Goal: Information Seeking & Learning: Learn about a topic

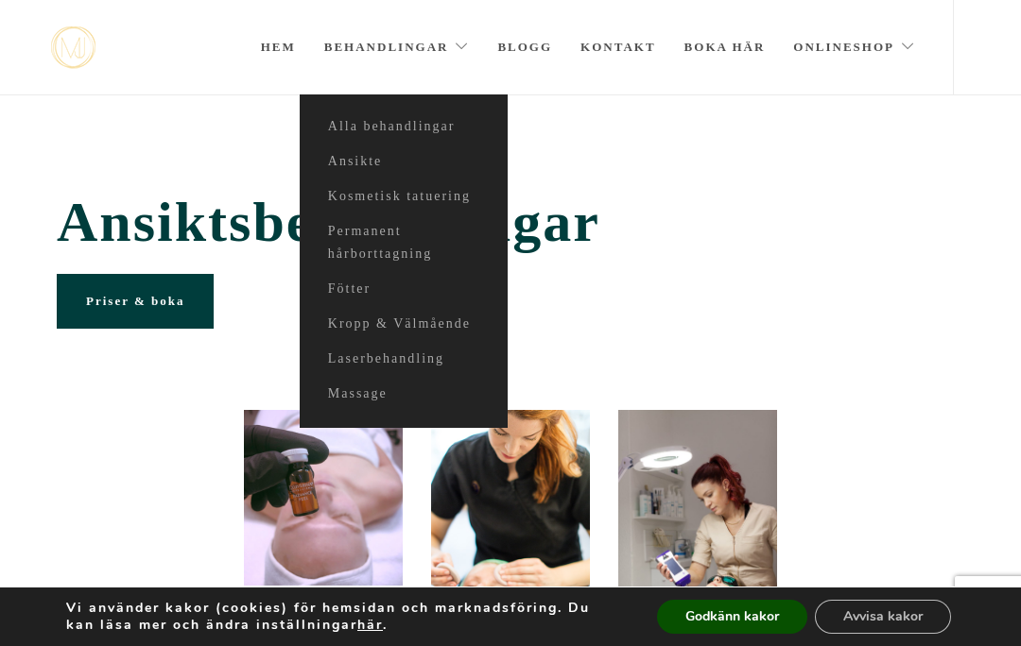
click at [346, 164] on link "Ansikte" at bounding box center [404, 162] width 208 height 35
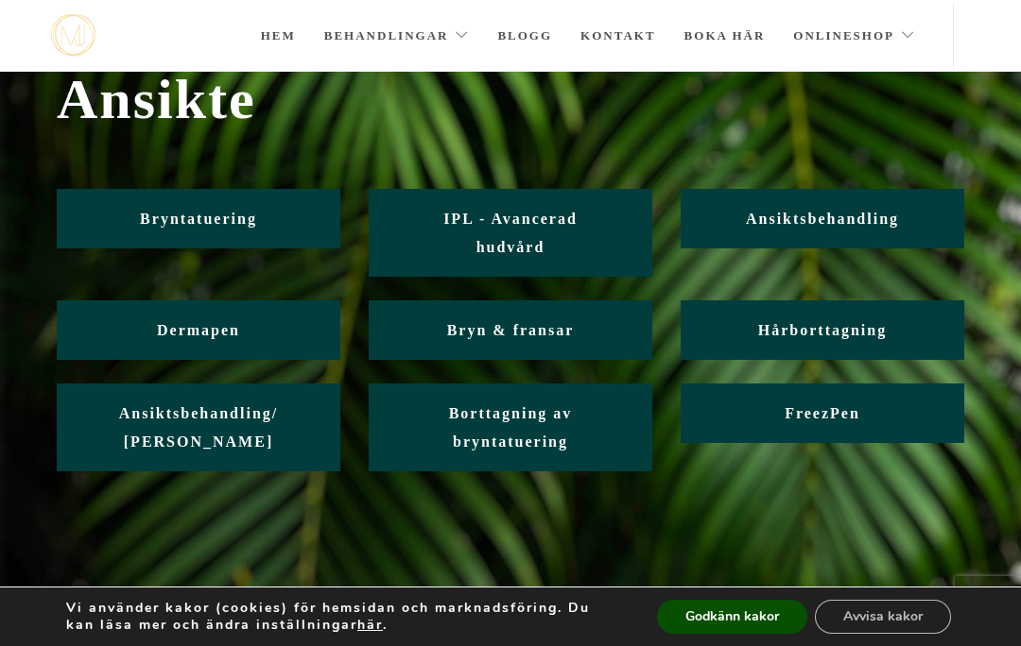
scroll to position [74, 0]
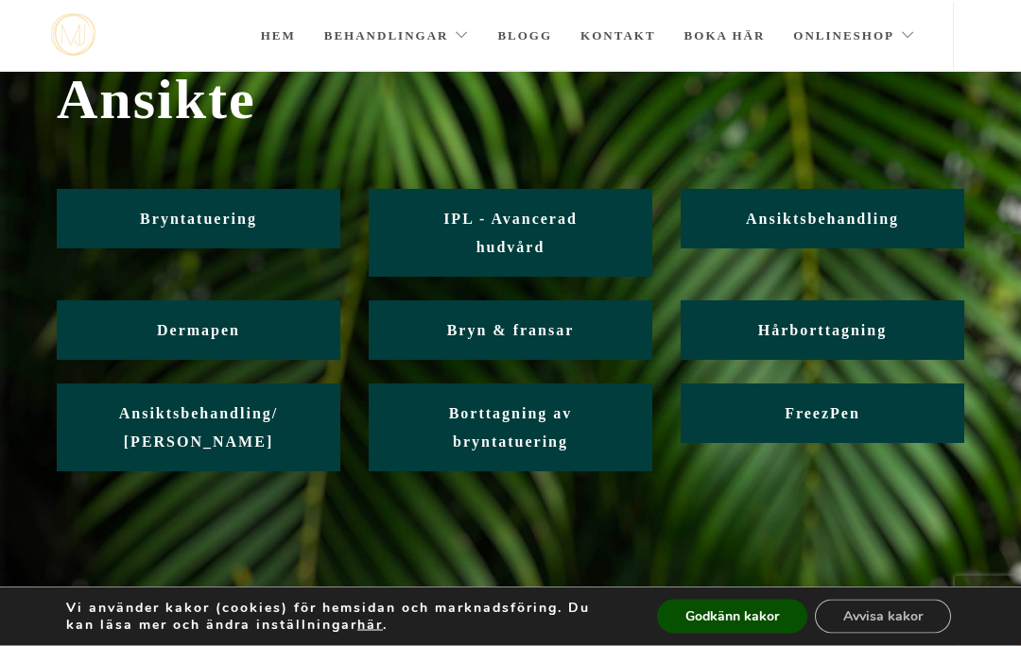
click at [871, 229] on link "Ansiktsbehandling" at bounding box center [821, 220] width 283 height 60
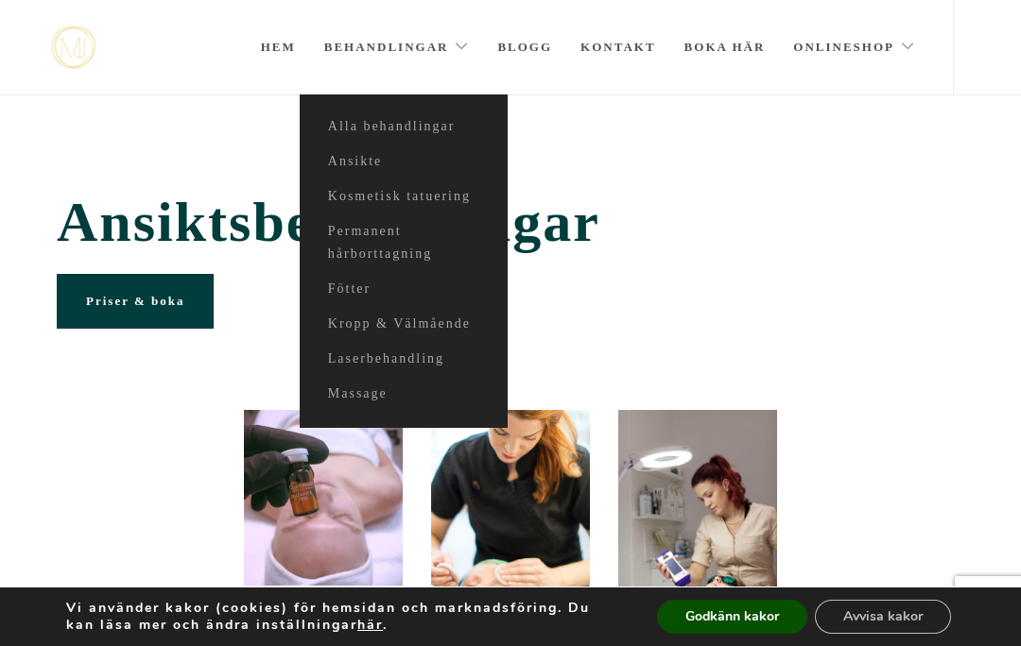
click at [354, 159] on link "Ansikte" at bounding box center [404, 162] width 208 height 35
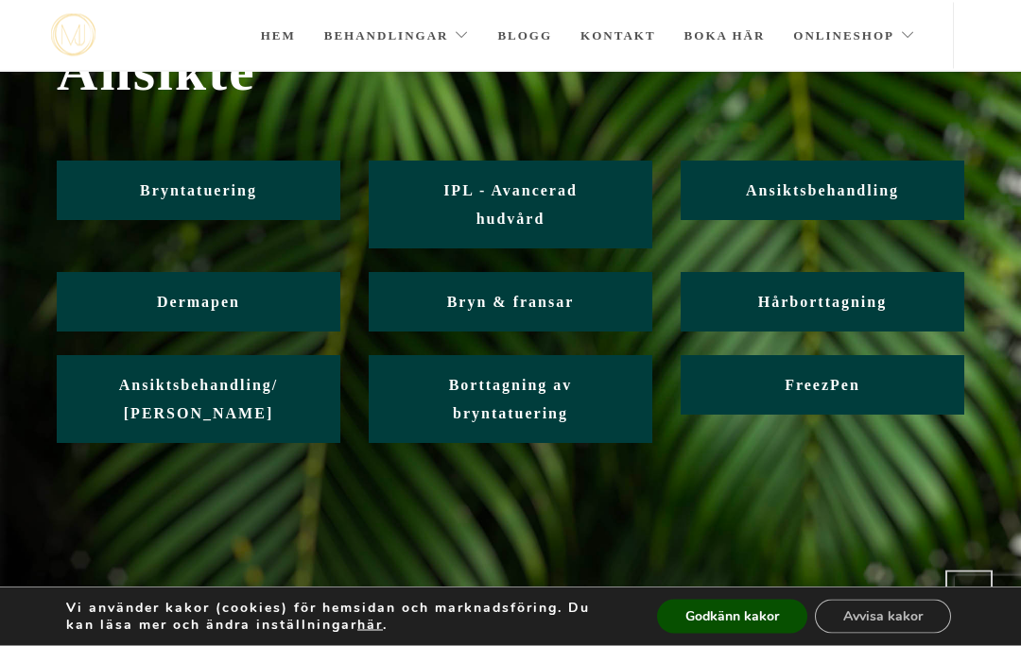
scroll to position [103, 0]
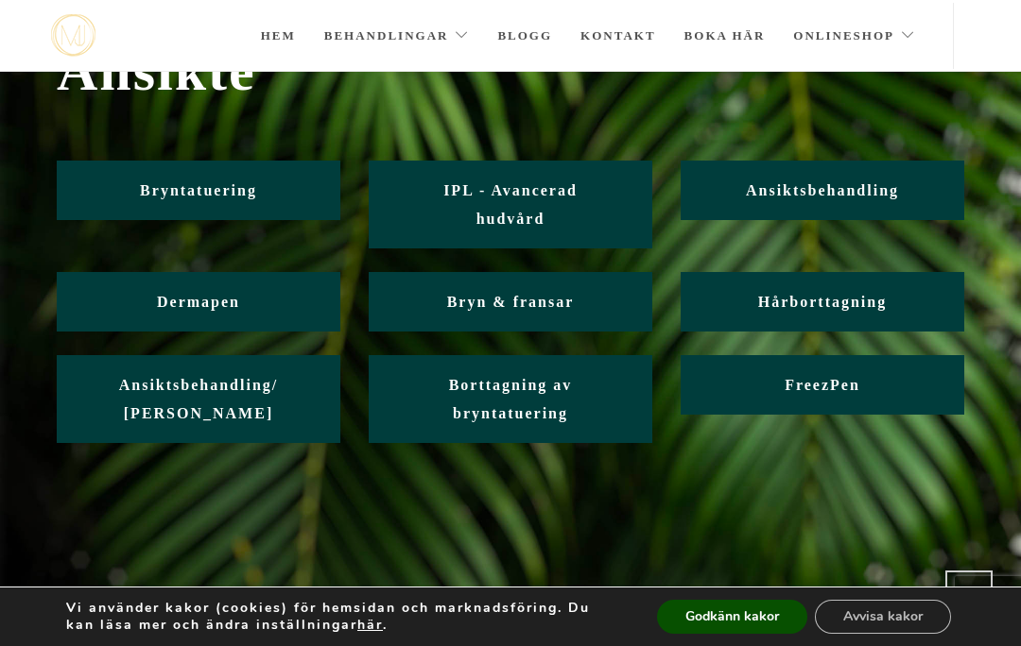
click at [442, 413] on link "Borttagning av bryntatuering" at bounding box center [510, 399] width 283 height 88
click at [446, 355] on link "Borttagning av bryntatuering" at bounding box center [510, 399] width 283 height 88
click at [484, 377] on span "Borttagning av bryntatuering" at bounding box center [511, 399] width 124 height 44
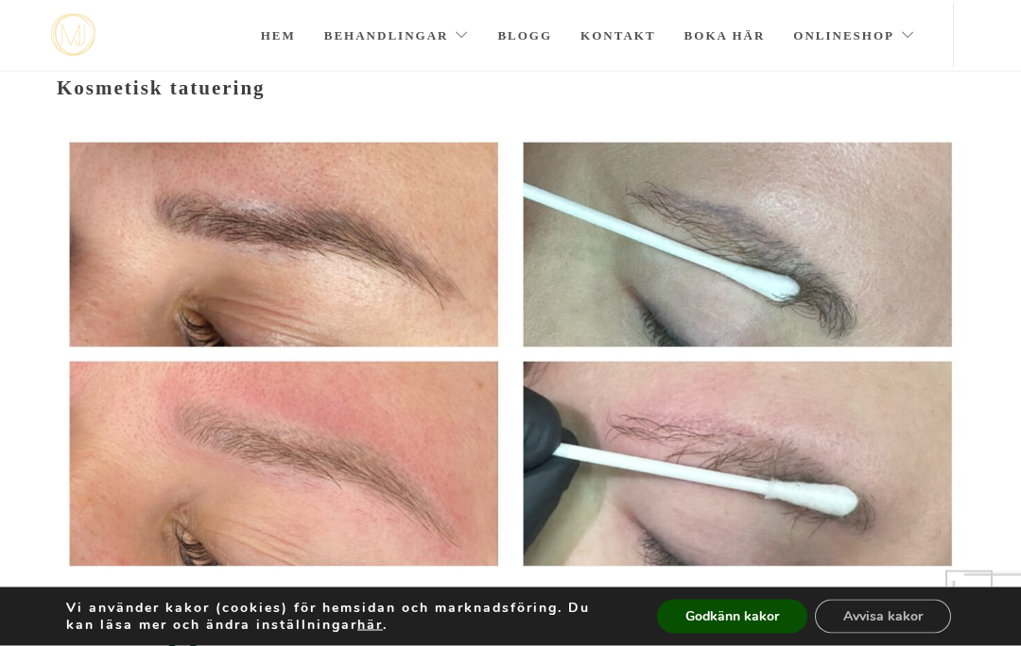
scroll to position [350, 0]
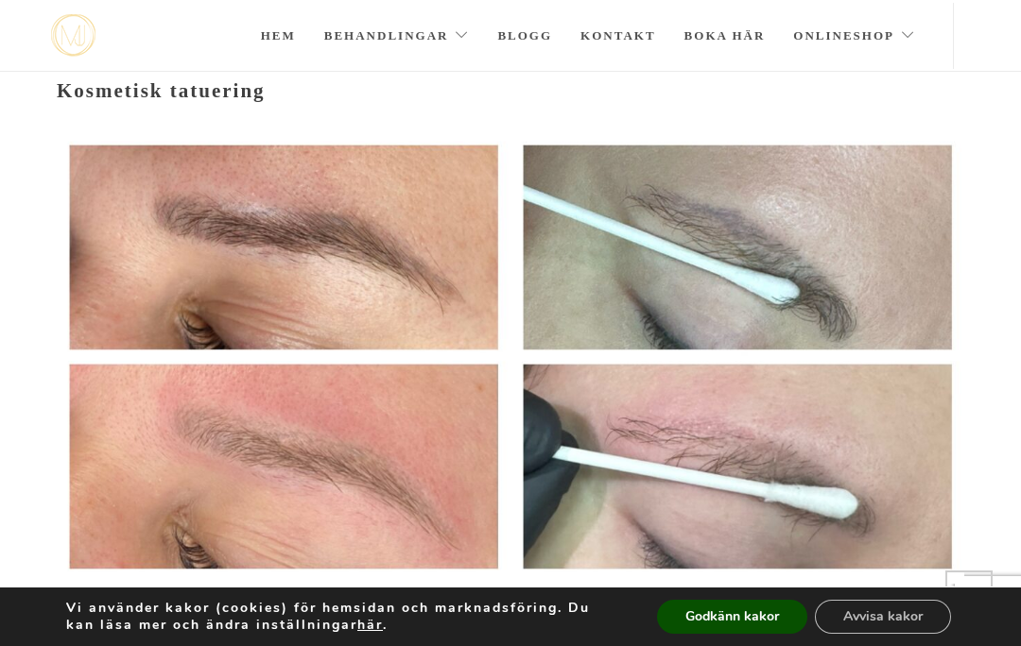
click at [275, 352] on icon at bounding box center [283, 358] width 25 height 24
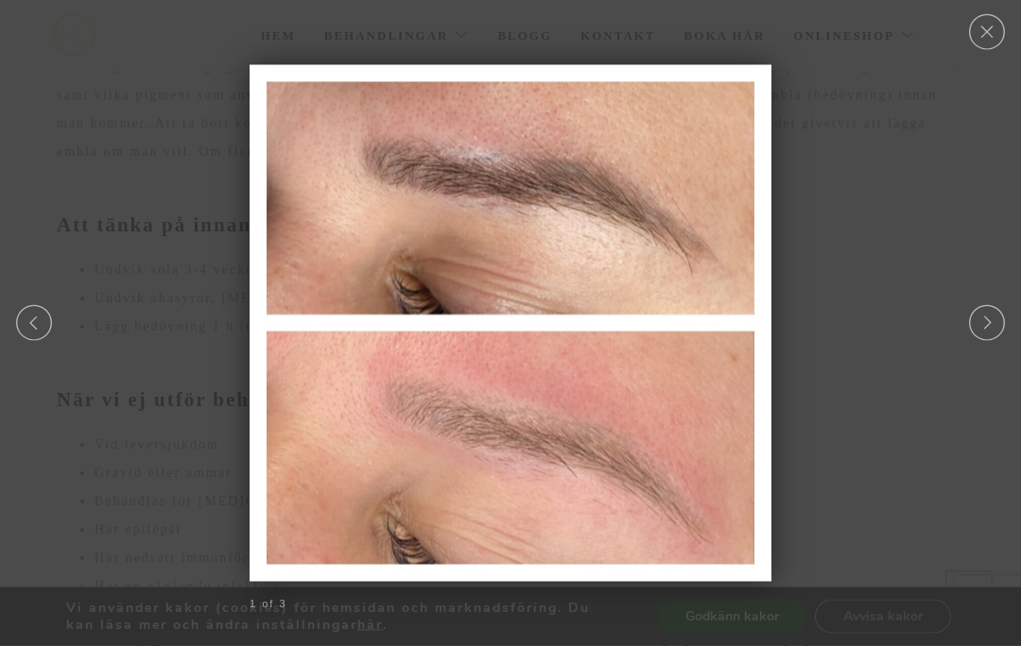
scroll to position [1607, 0]
click at [979, 47] on link "Close" at bounding box center [986, 32] width 41 height 36
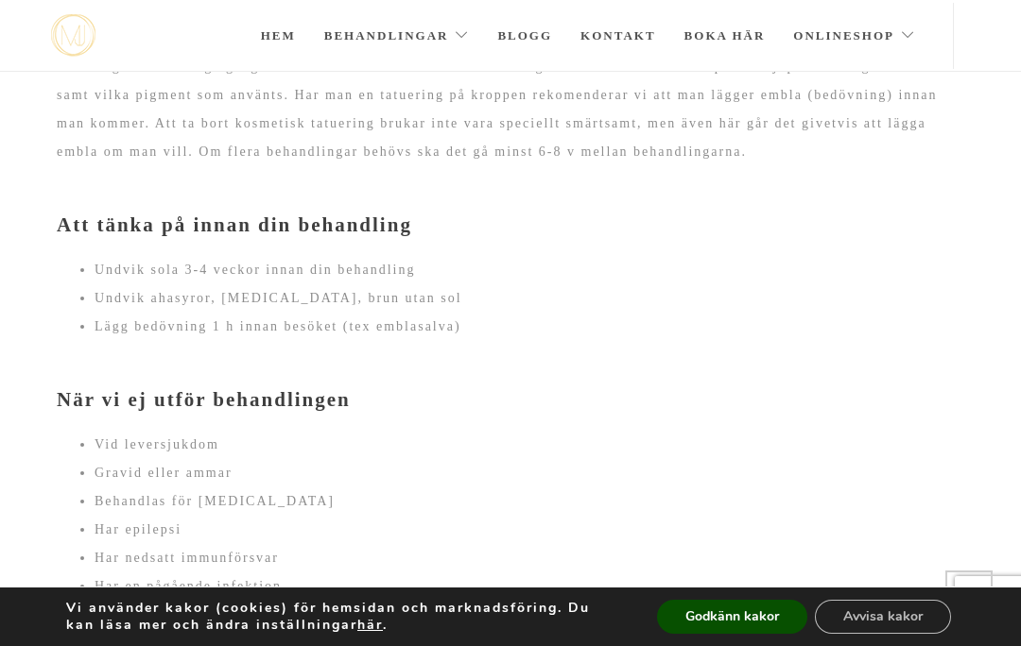
click at [35, 299] on section "Laser För bästa resultat använder vi en laser av typen Nd:YAG som effektivt tar…" at bounding box center [510, 419] width 1021 height 969
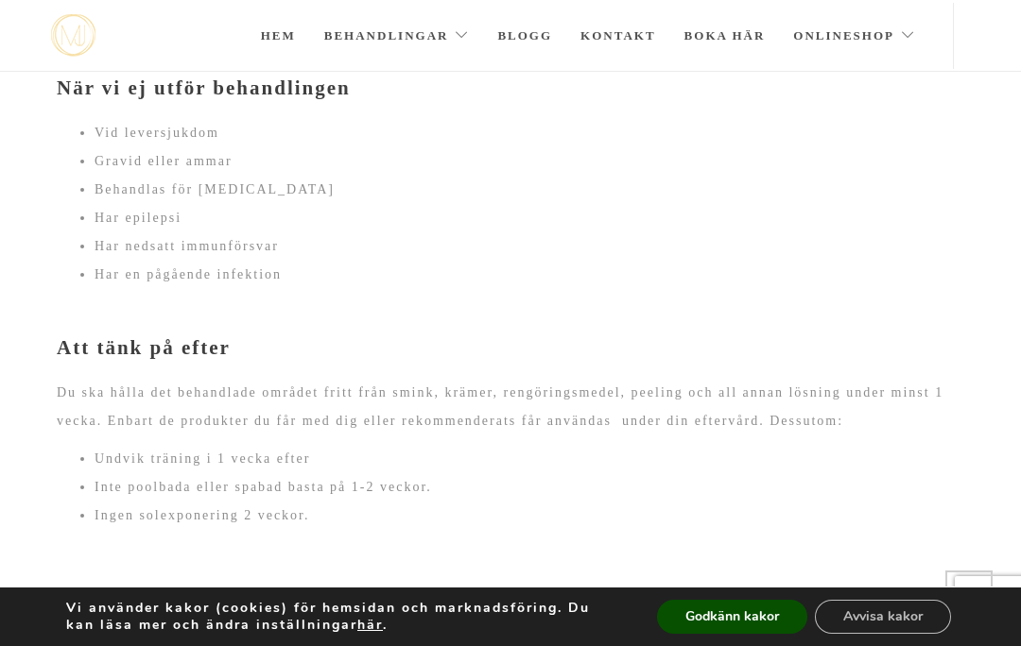
scroll to position [2304, 0]
